Goal: Transaction & Acquisition: Purchase product/service

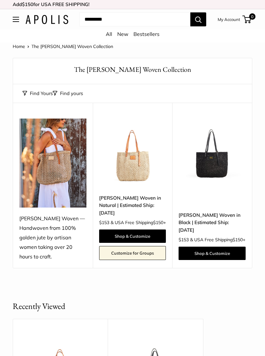
click at [117, 204] on link "[PERSON_NAME] Woven in Natural | Estimated Ship: [DATE]" at bounding box center [132, 205] width 67 height 22
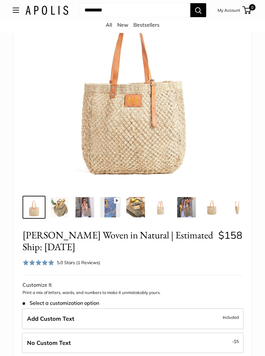
scroll to position [96, 0]
click at [58, 201] on img at bounding box center [59, 207] width 20 height 20
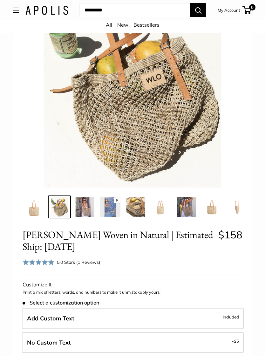
click at [82, 200] on img at bounding box center [85, 207] width 20 height 20
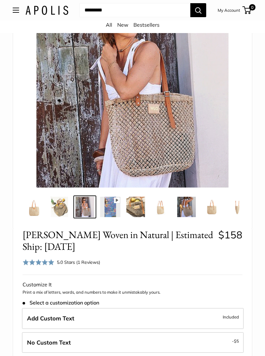
click at [111, 197] on img at bounding box center [110, 207] width 20 height 20
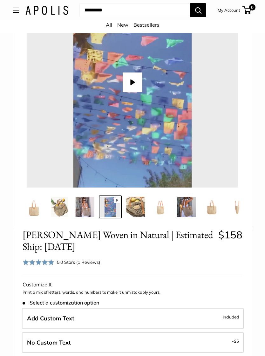
click at [136, 75] on button "Play" at bounding box center [133, 83] width 20 height 20
type input "*"
click at [134, 198] on img at bounding box center [136, 207] width 20 height 20
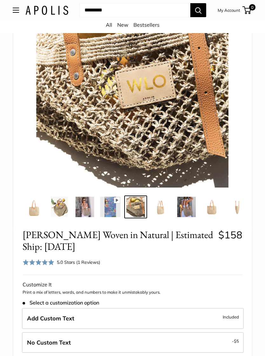
click at [160, 197] on img at bounding box center [161, 207] width 20 height 20
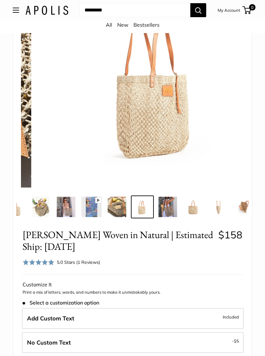
scroll to position [0, 23]
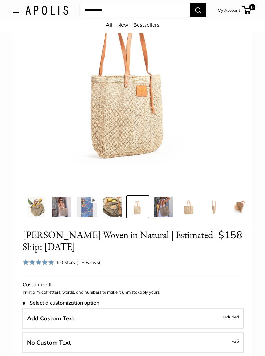
click at [166, 197] on img at bounding box center [163, 207] width 20 height 20
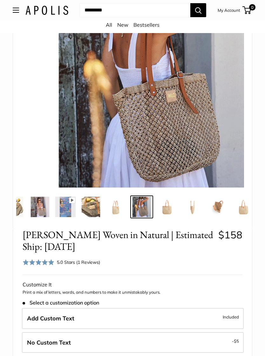
scroll to position [0, 49]
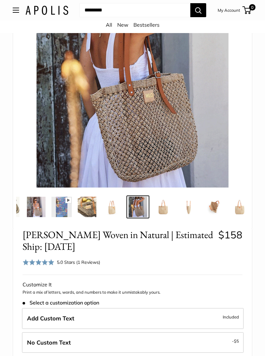
click at [190, 197] on img at bounding box center [189, 207] width 20 height 20
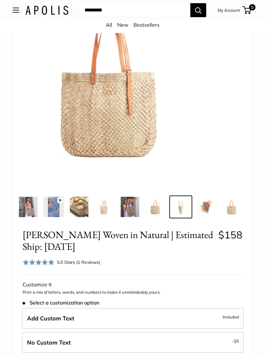
scroll to position [0, 57]
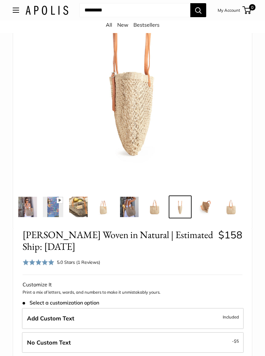
click at [209, 197] on img at bounding box center [206, 207] width 20 height 20
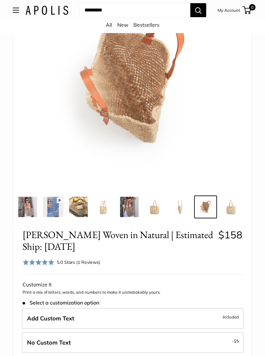
click at [236, 198] on img at bounding box center [231, 207] width 20 height 20
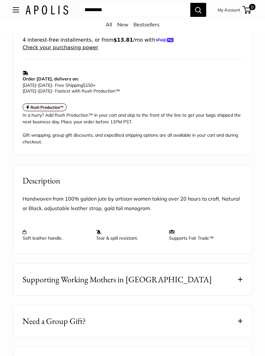
scroll to position [551, 0]
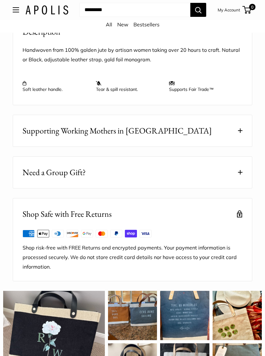
click at [242, 116] on button "Supporting Working Mothers in [GEOGRAPHIC_DATA]" at bounding box center [132, 132] width 239 height 32
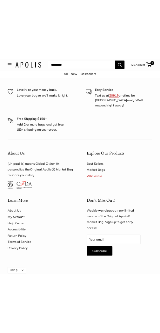
scroll to position [2053, 0]
